Goal: Use online tool/utility: Utilize a website feature to perform a specific function

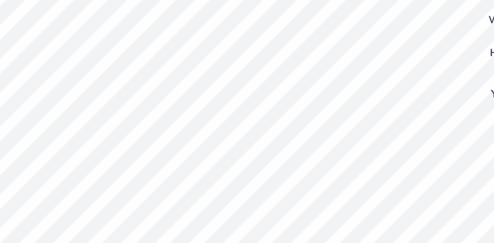
type input "14.91"
type input "0.21"
type input "0.10"
type input "14.94"
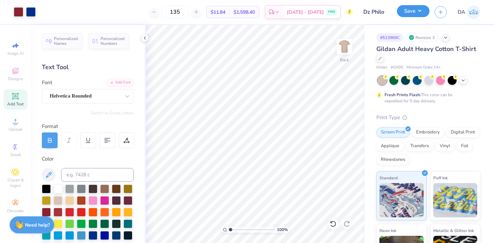
click at [417, 8] on button "Save" at bounding box center [413, 11] width 33 height 12
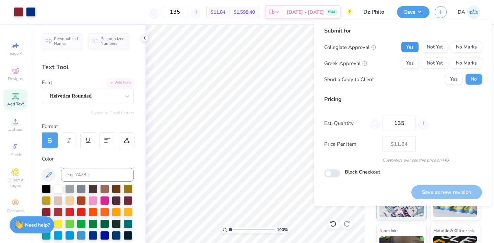
click at [411, 46] on button "Yes" at bounding box center [410, 47] width 18 height 11
click at [412, 59] on button "Yes" at bounding box center [410, 63] width 18 height 11
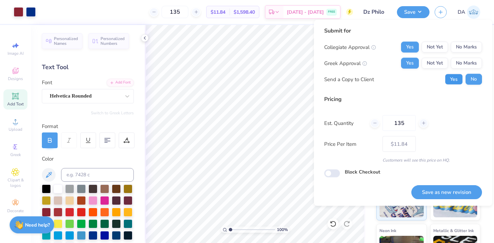
click at [456, 78] on button "Yes" at bounding box center [454, 79] width 18 height 11
click at [449, 195] on button "Save as new revision" at bounding box center [446, 192] width 71 height 14
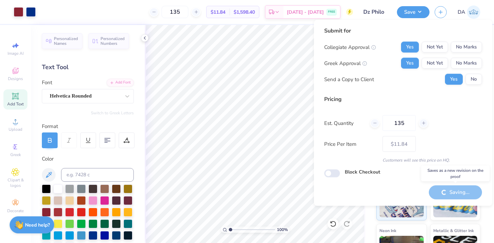
type input "– –"
